Goal: Transaction & Acquisition: Purchase product/service

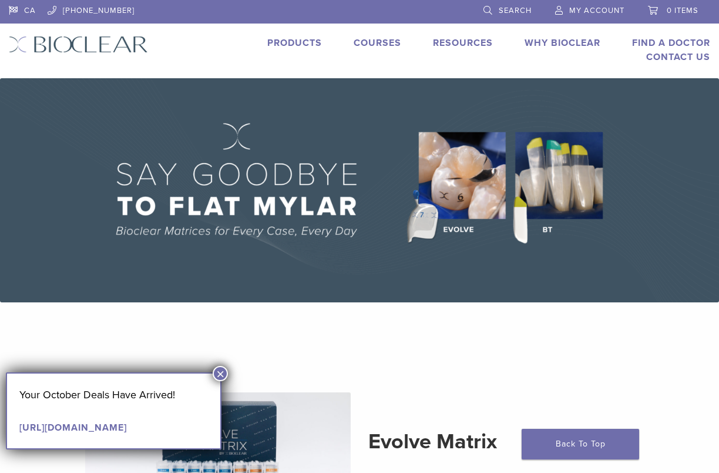
click at [281, 40] on link "Products" at bounding box center [294, 43] width 55 height 12
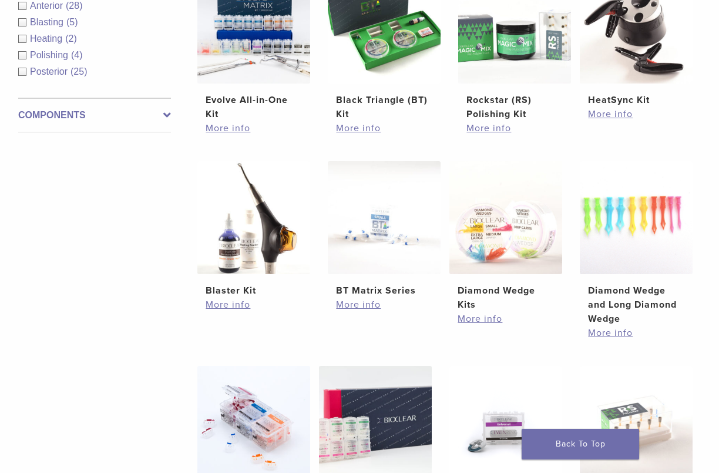
scroll to position [497, 0]
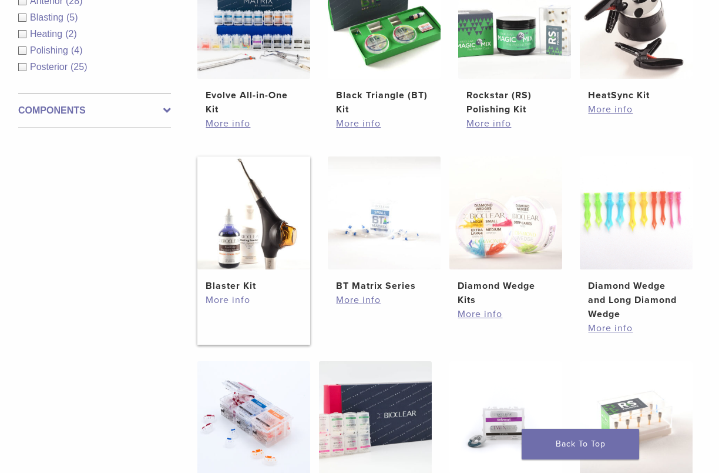
click at [232, 300] on link "More info" at bounding box center [254, 300] width 96 height 14
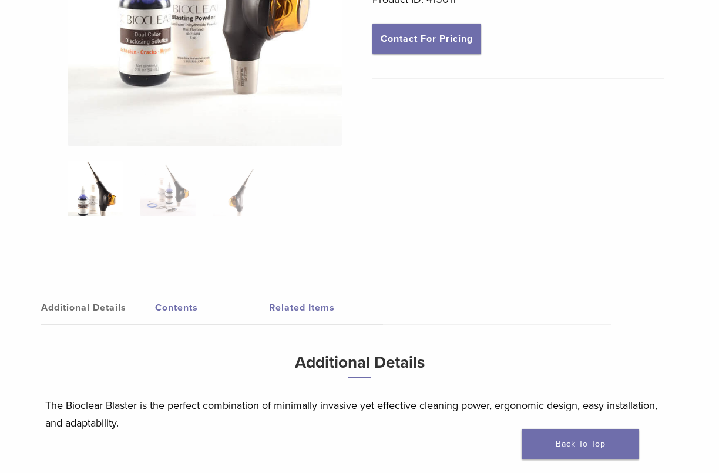
scroll to position [370, 0]
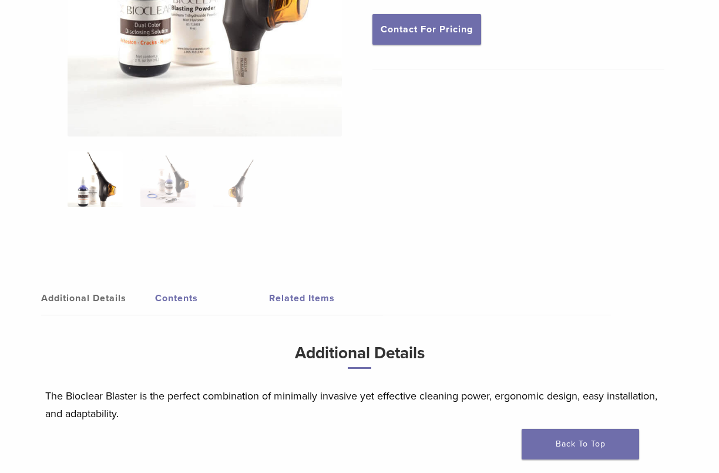
click at [309, 296] on link "Related Items" at bounding box center [326, 298] width 114 height 33
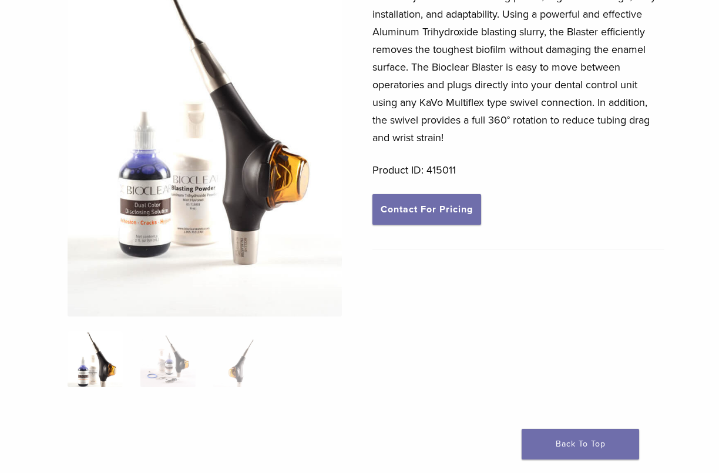
scroll to position [186, 0]
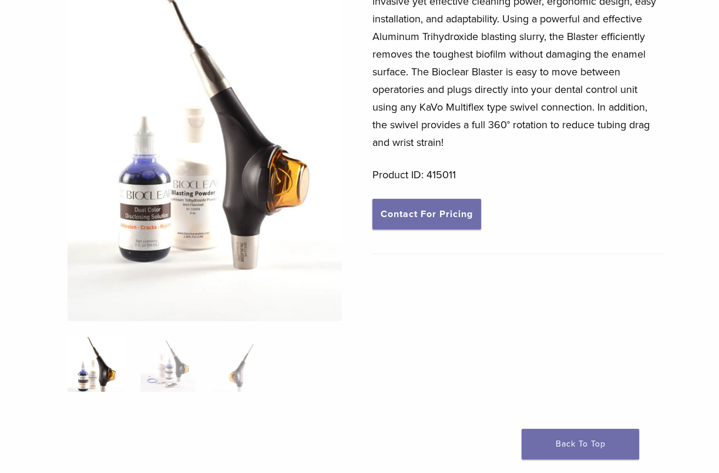
click at [244, 255] on img at bounding box center [205, 126] width 275 height 389
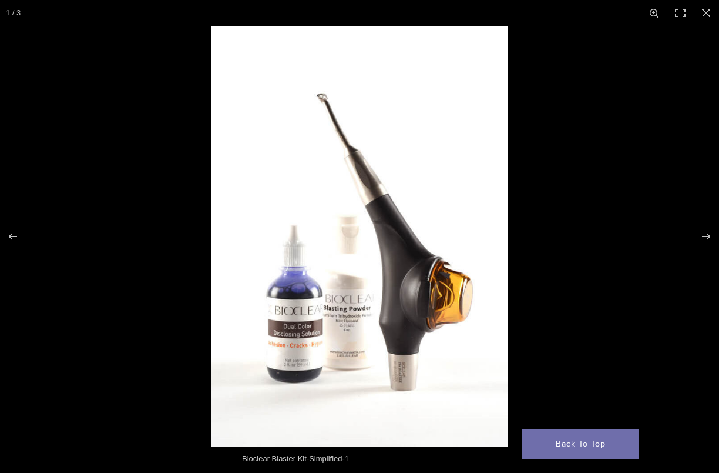
scroll to position [35, 0]
click at [426, 380] on img "Full screen image" at bounding box center [359, 236] width 297 height 421
